Goal: Information Seeking & Learning: Learn about a topic

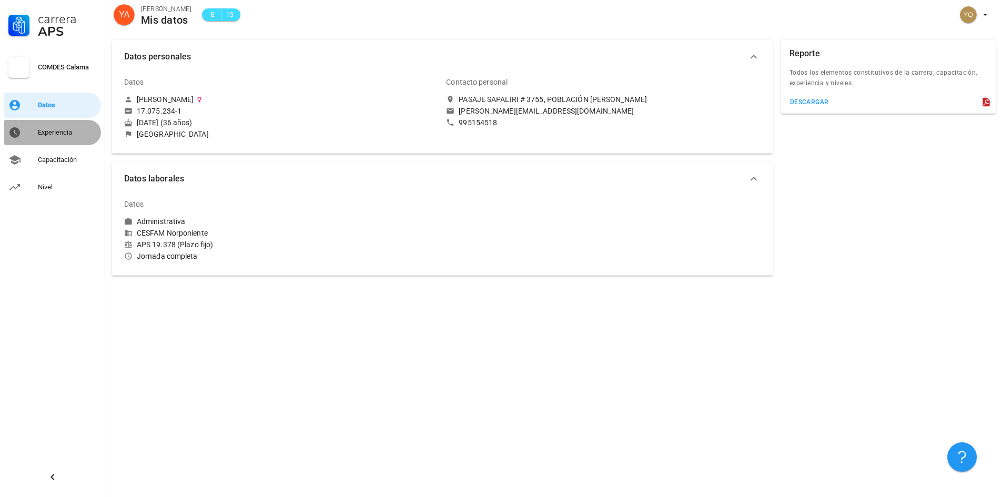
click at [67, 132] on div "Experiencia" at bounding box center [67, 132] width 59 height 8
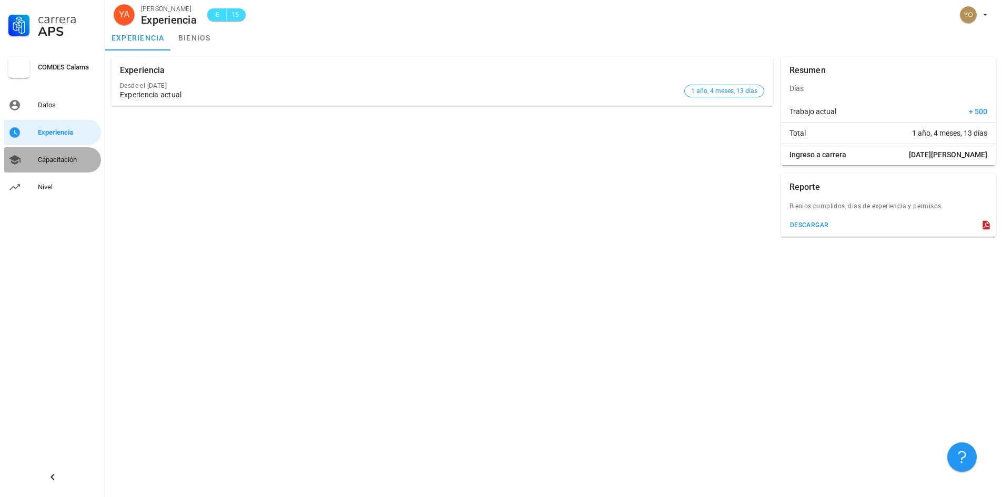
click at [63, 163] on div "Capacitación" at bounding box center [67, 160] width 59 height 8
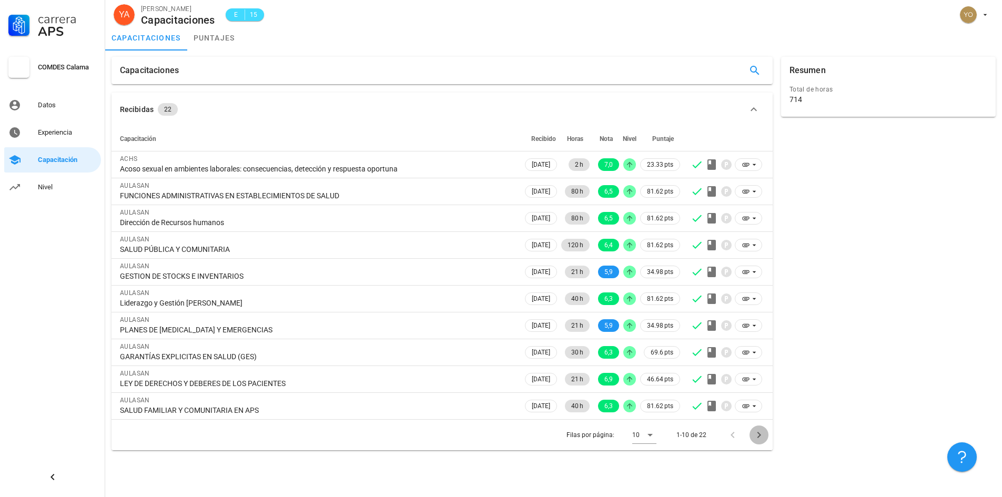
click at [760, 436] on icon "Página siguiente" at bounding box center [759, 435] width 4 height 6
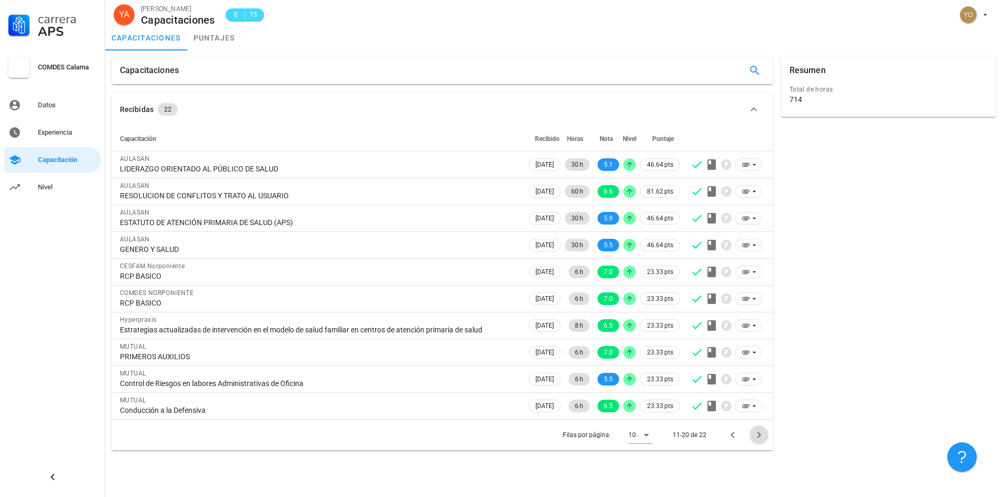
click at [760, 436] on icon "Página siguiente" at bounding box center [759, 435] width 4 height 6
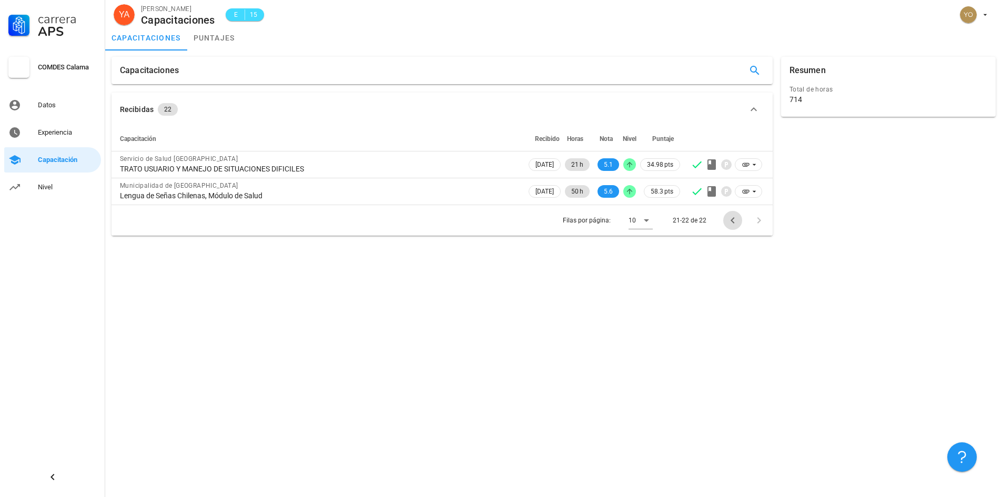
click at [730, 221] on icon "Página anterior" at bounding box center [733, 220] width 13 height 13
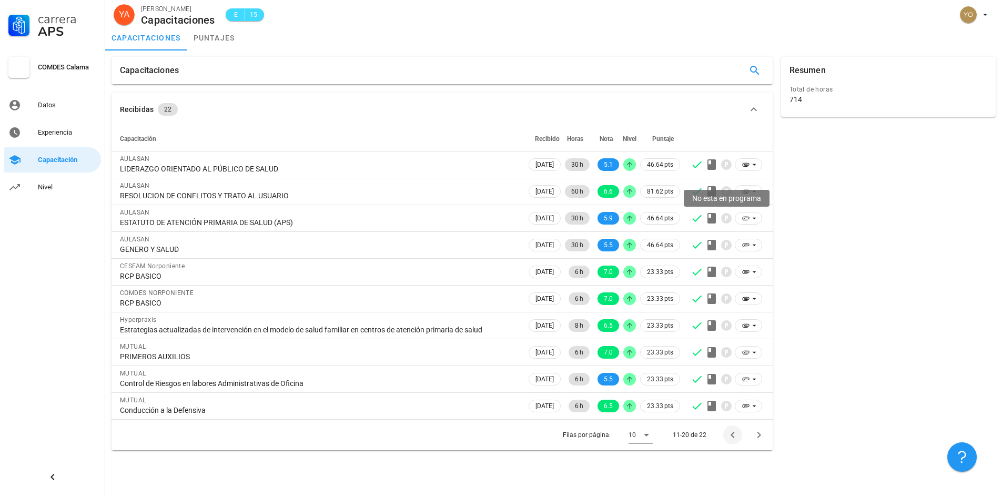
click at [730, 221] on icon at bounding box center [726, 218] width 11 height 11
click at [730, 435] on icon "Página anterior" at bounding box center [733, 435] width 13 height 13
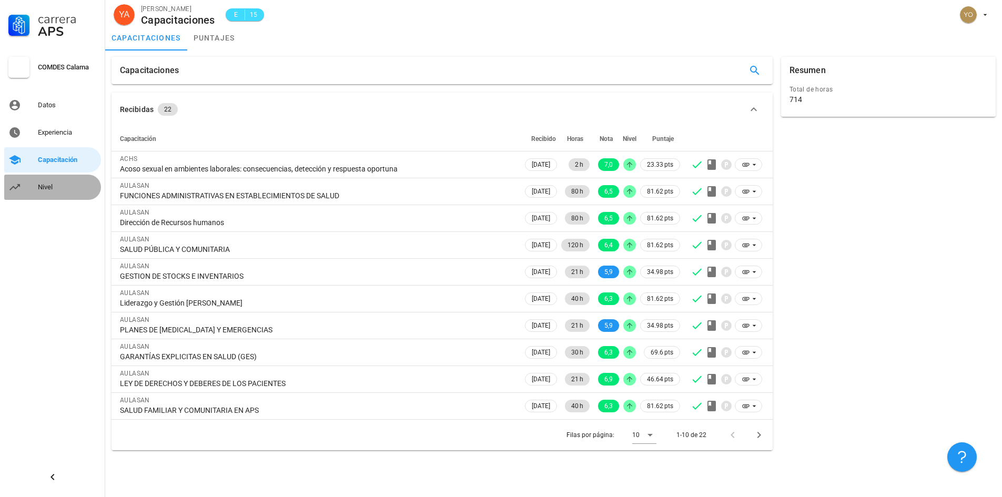
click at [47, 183] on div "Nivel" at bounding box center [67, 187] width 59 height 17
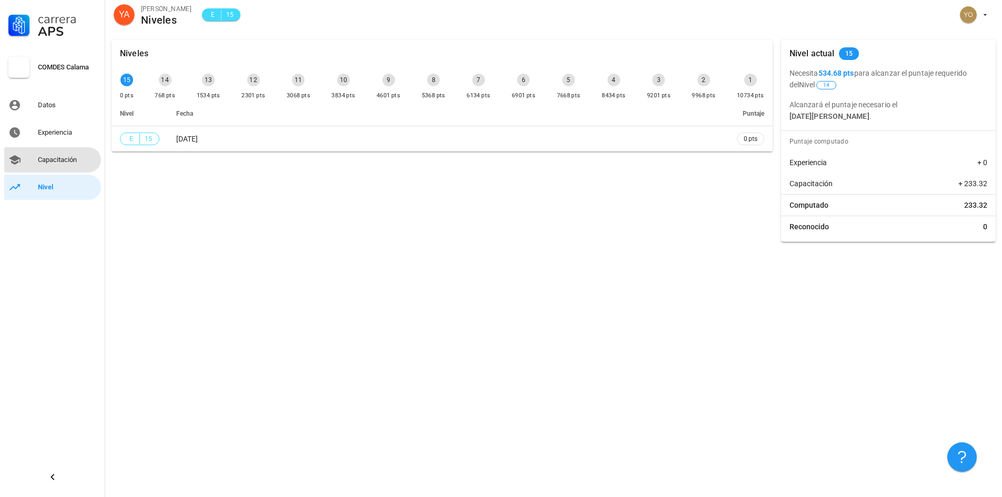
click at [63, 159] on div "Capacitación" at bounding box center [67, 160] width 59 height 8
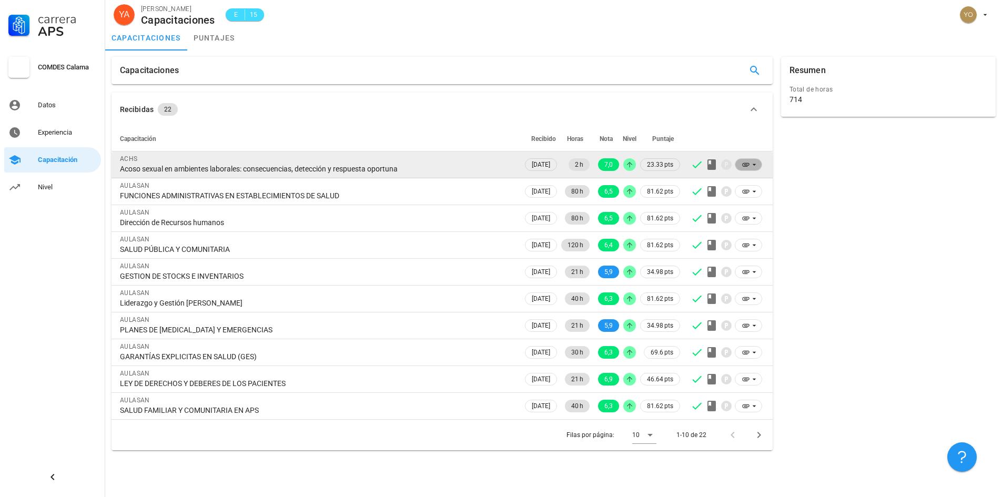
click at [754, 164] on icon at bounding box center [754, 164] width 8 height 8
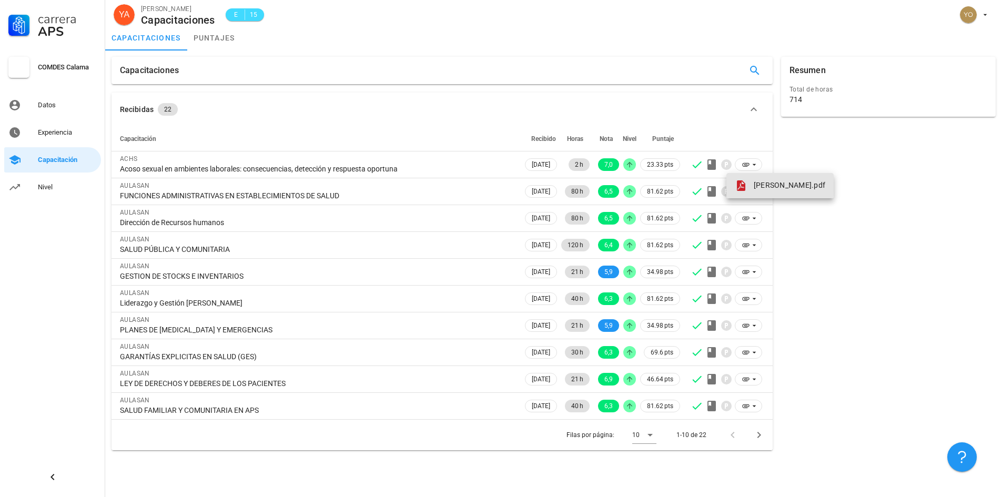
click at [775, 189] on span "[PERSON_NAME].pdf" at bounding box center [790, 185] width 72 height 8
click at [211, 38] on link "puntajes" at bounding box center [214, 37] width 54 height 25
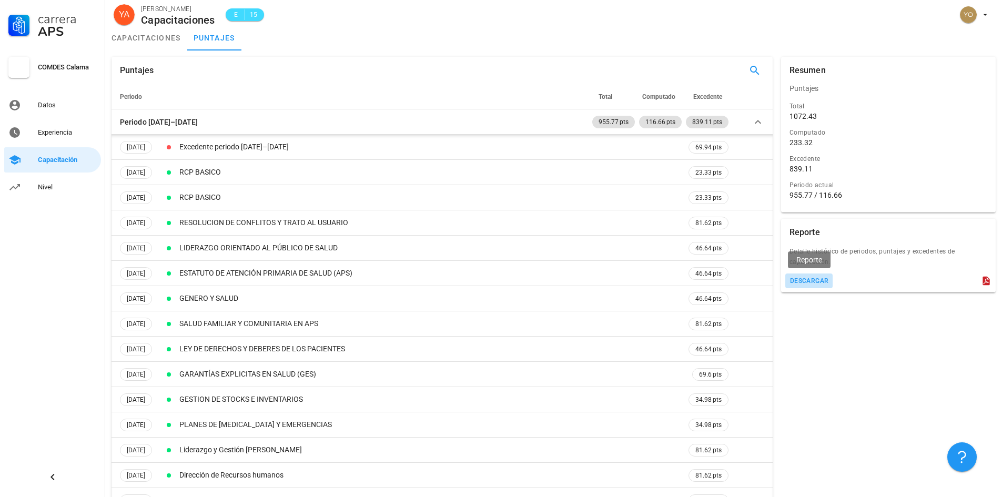
click at [814, 276] on button "descargar" at bounding box center [809, 281] width 48 height 15
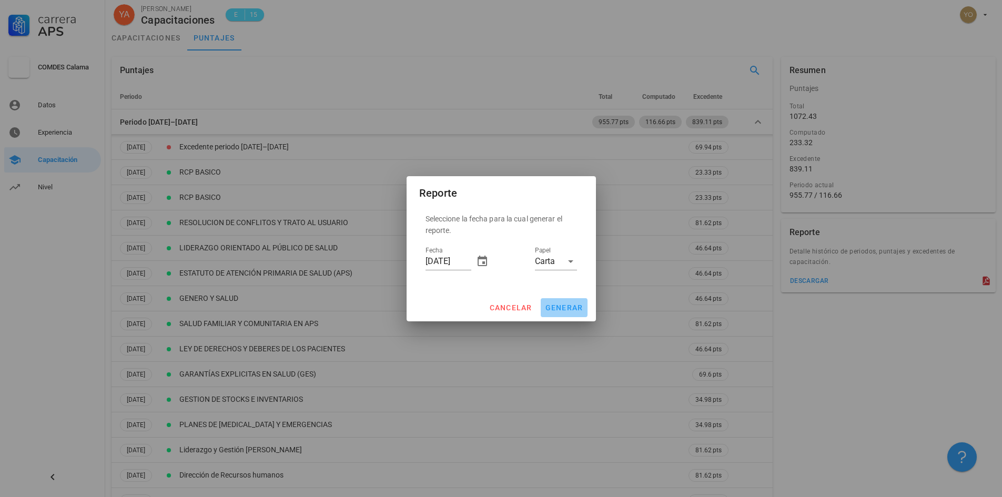
click at [556, 307] on span "generar" at bounding box center [564, 308] width 38 height 8
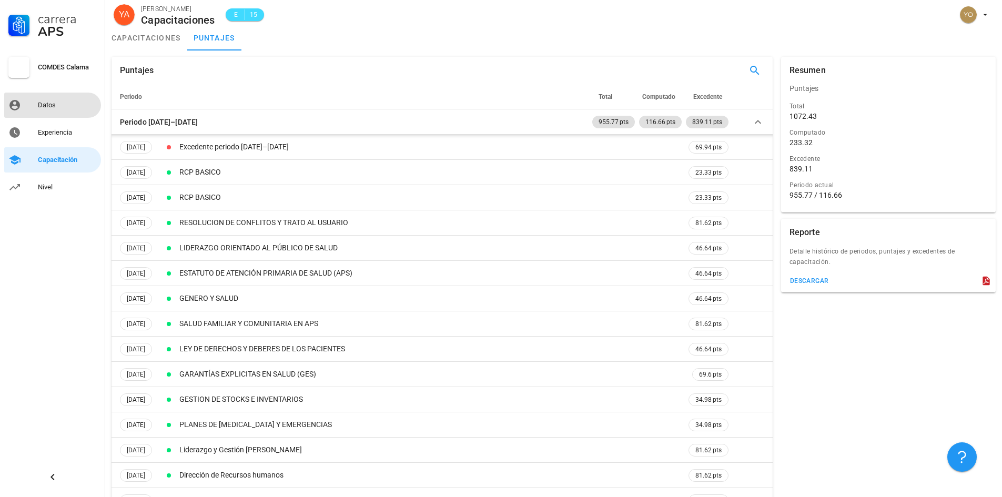
click at [66, 99] on div "Datos" at bounding box center [67, 105] width 59 height 17
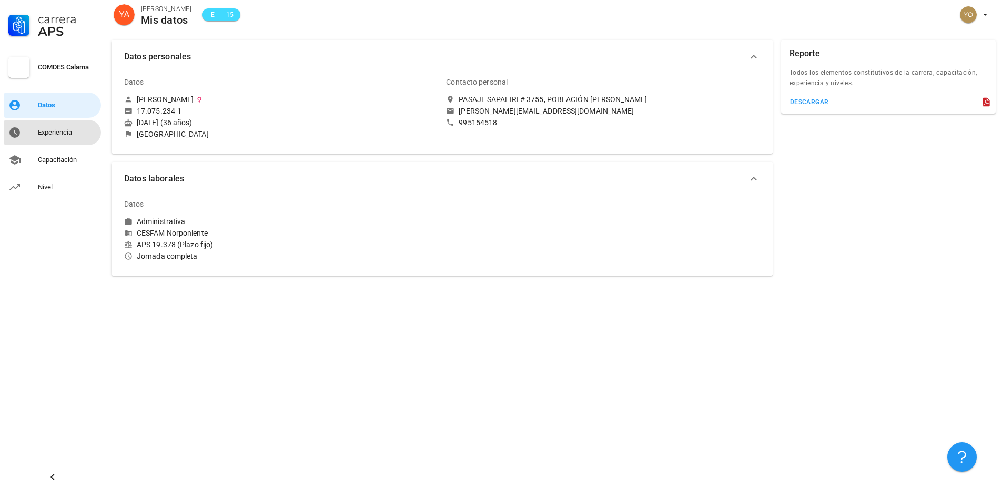
click at [68, 129] on div "Experiencia" at bounding box center [67, 132] width 59 height 8
